Goal: Navigation & Orientation: Find specific page/section

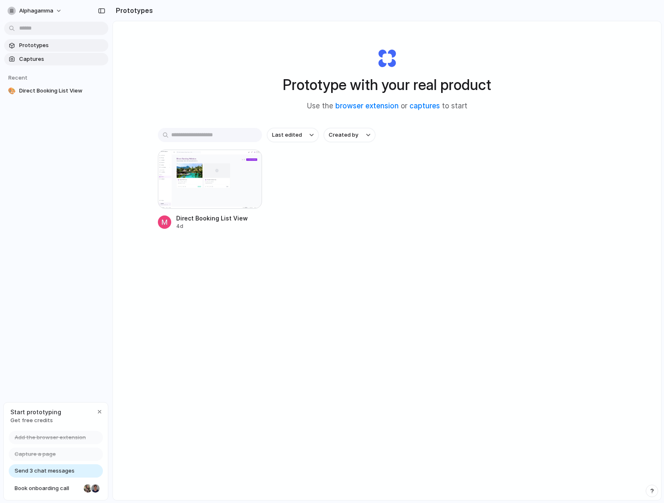
click at [45, 61] on span "Captures" at bounding box center [62, 59] width 86 height 8
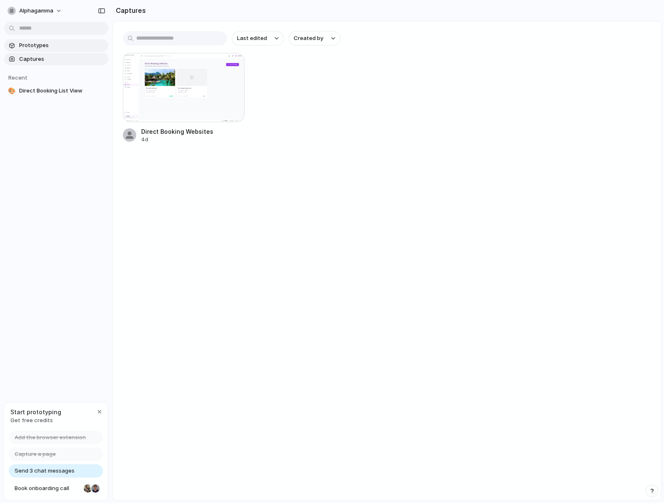
click at [36, 45] on span "Prototypes" at bounding box center [62, 45] width 86 height 8
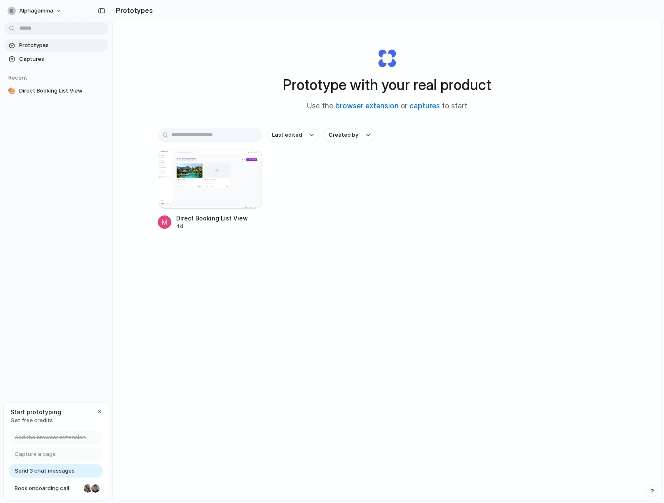
click at [206, 294] on div "Prototype with your real product Use the browser extension or captures to start…" at bounding box center [387, 282] width 548 height 523
